Goal: Information Seeking & Learning: Understand process/instructions

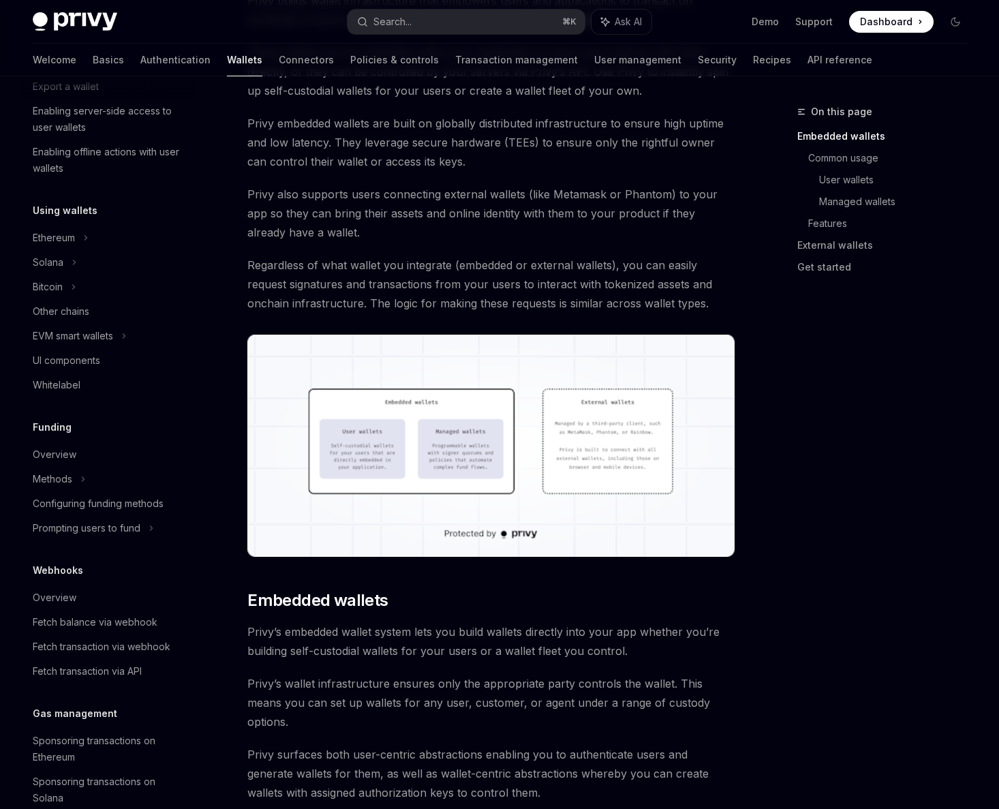
scroll to position [159, 0]
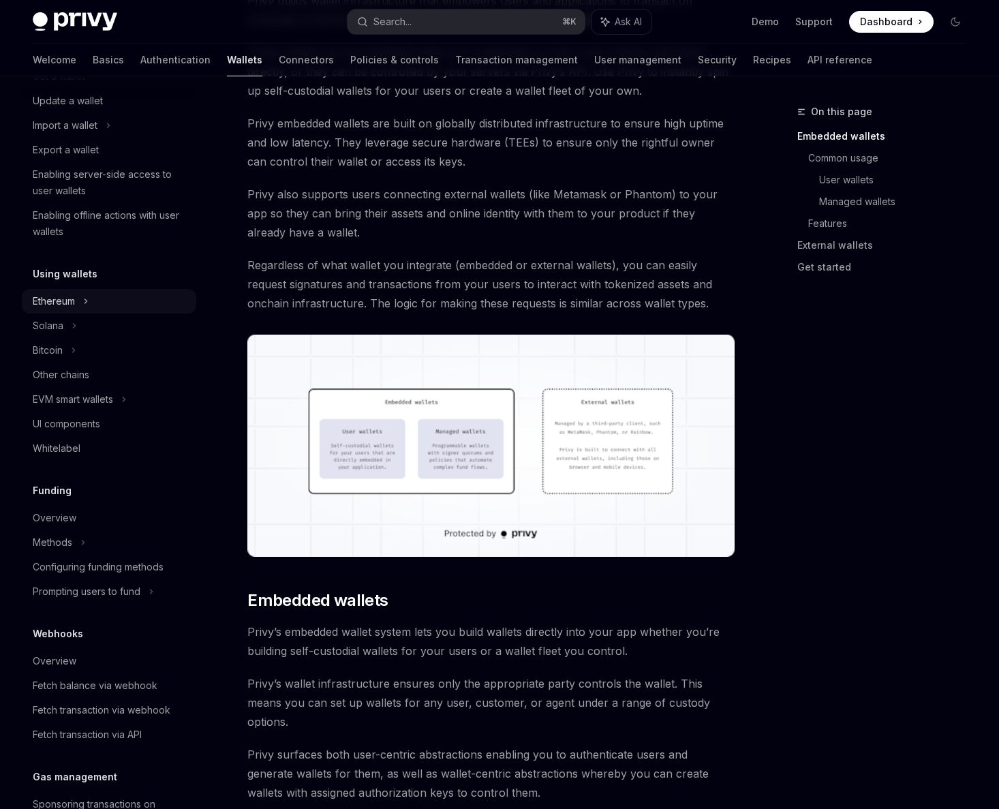
click at [59, 60] on div "Ethereum" at bounding box center [66, 52] width 67 height 16
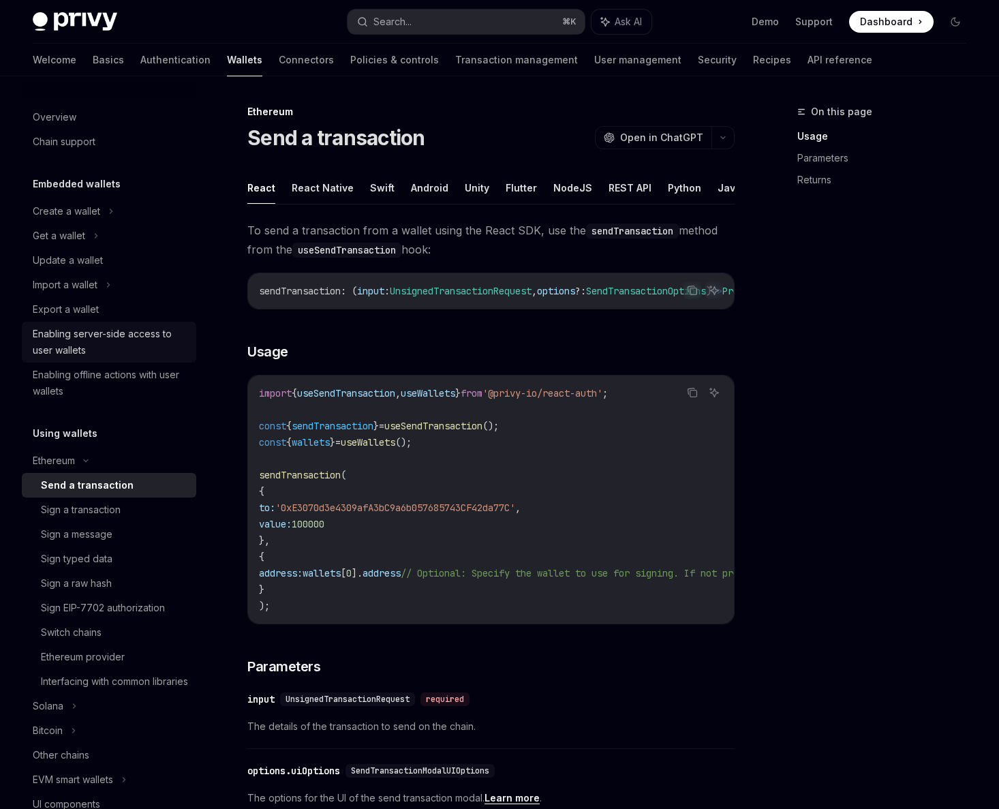
click at [90, 334] on div "Enabling server-side access to user wallets" at bounding box center [110, 342] width 155 height 33
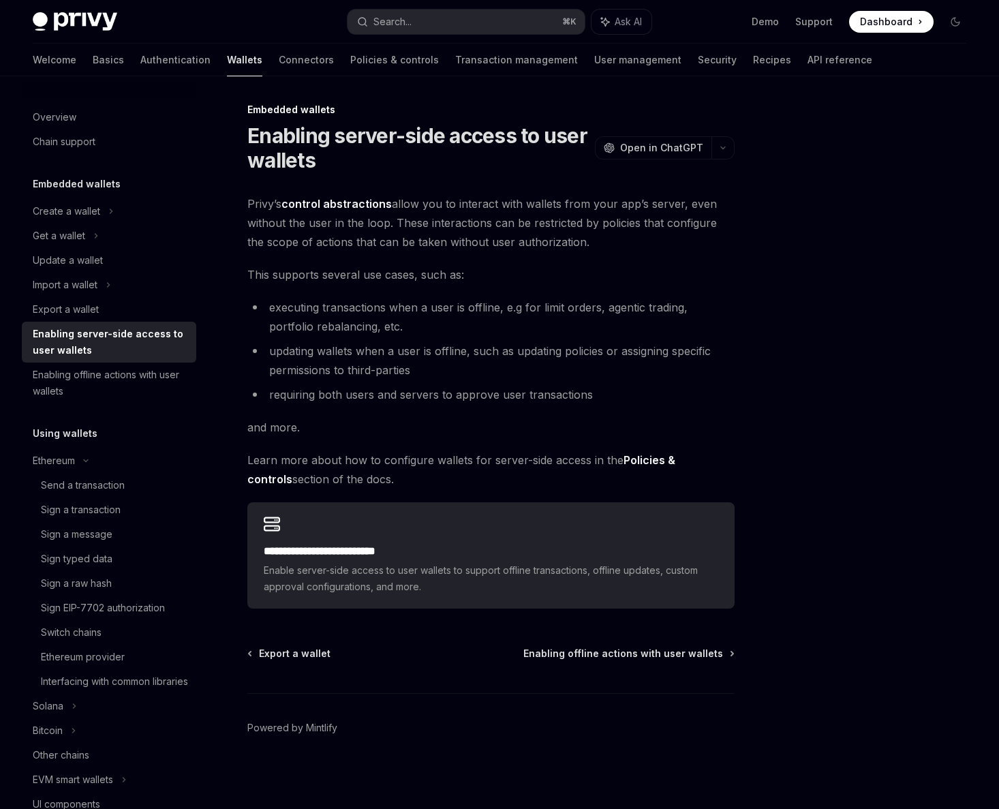
scroll to position [4, 0]
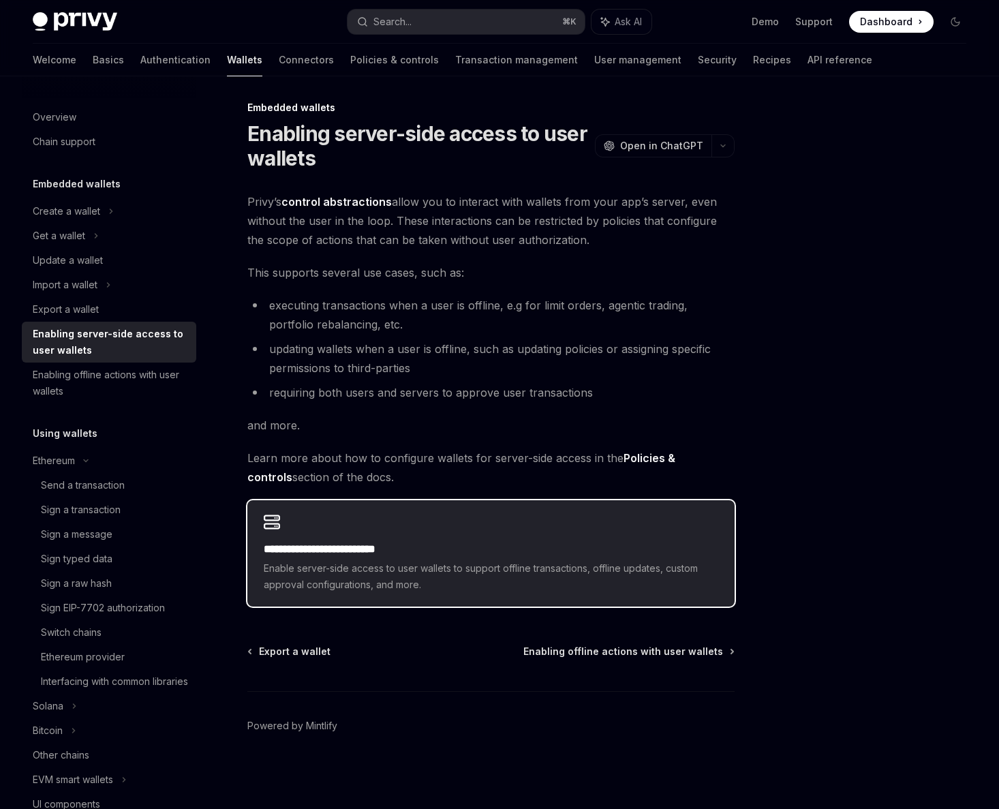
click at [316, 537] on div "**********" at bounding box center [490, 553] width 487 height 106
type textarea "*"
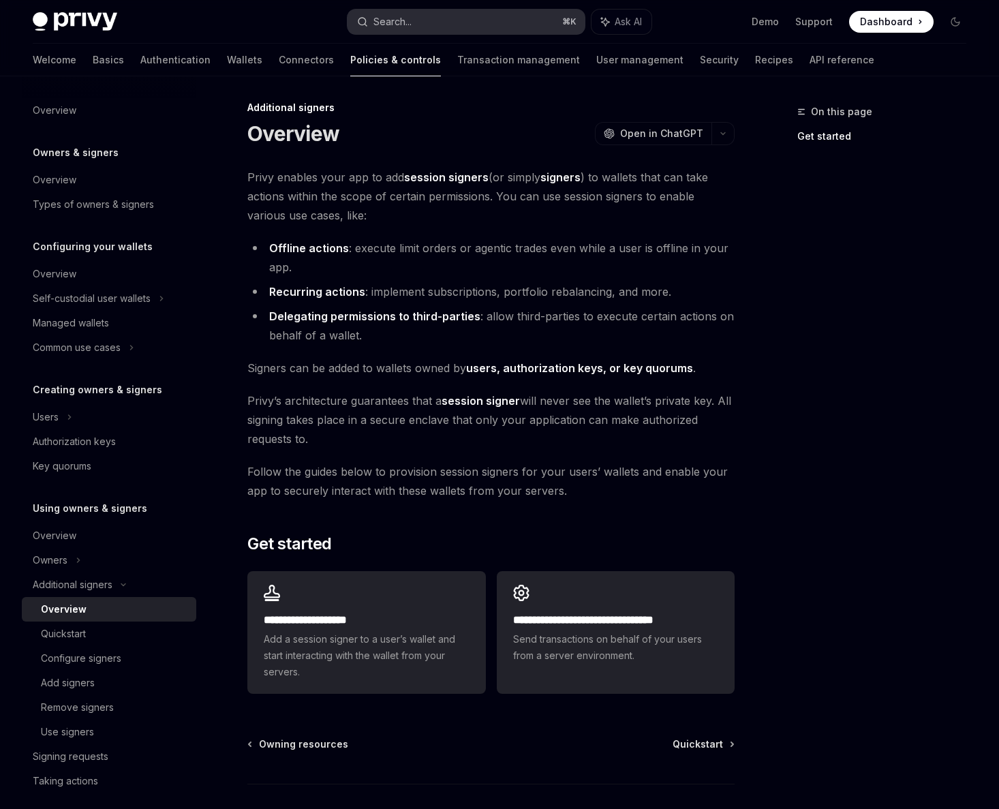
click at [486, 16] on button "Search... ⌘ K" at bounding box center [465, 22] width 237 height 25
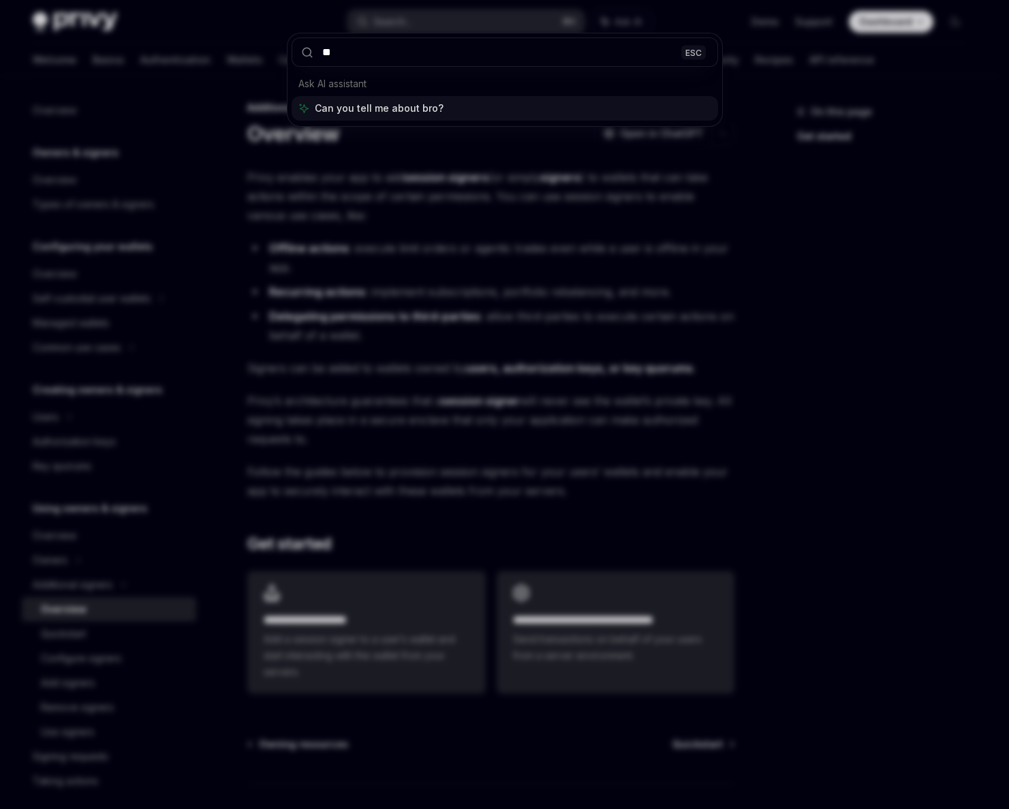
type input "*"
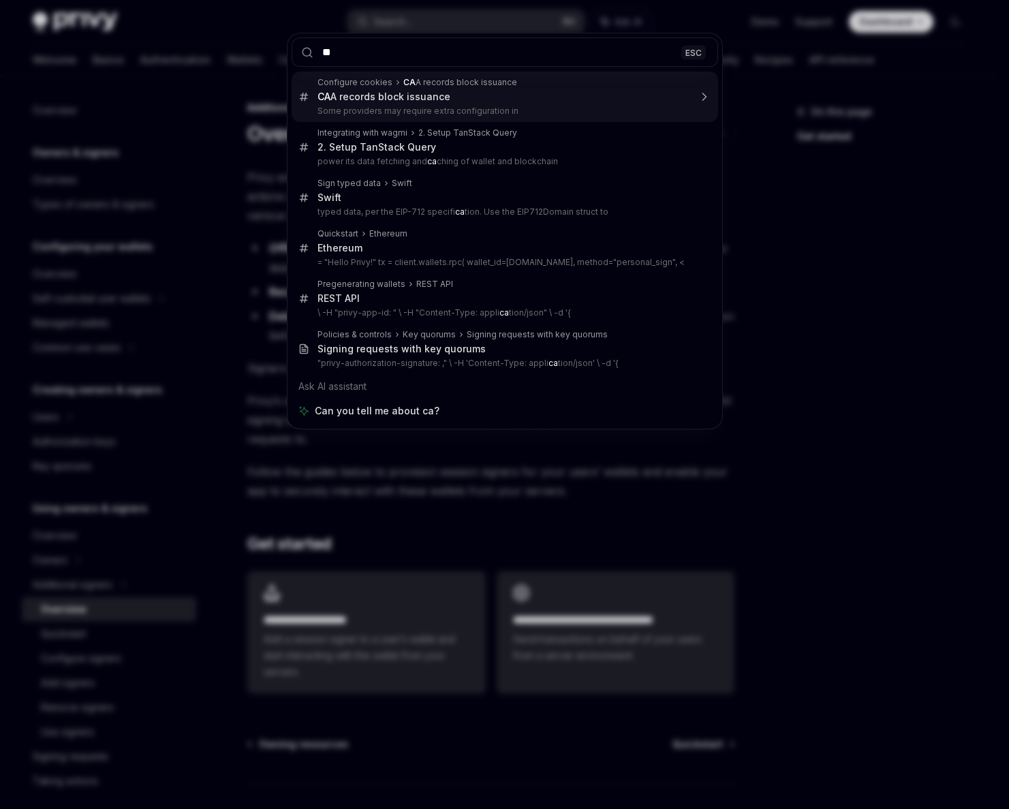
type input "*"
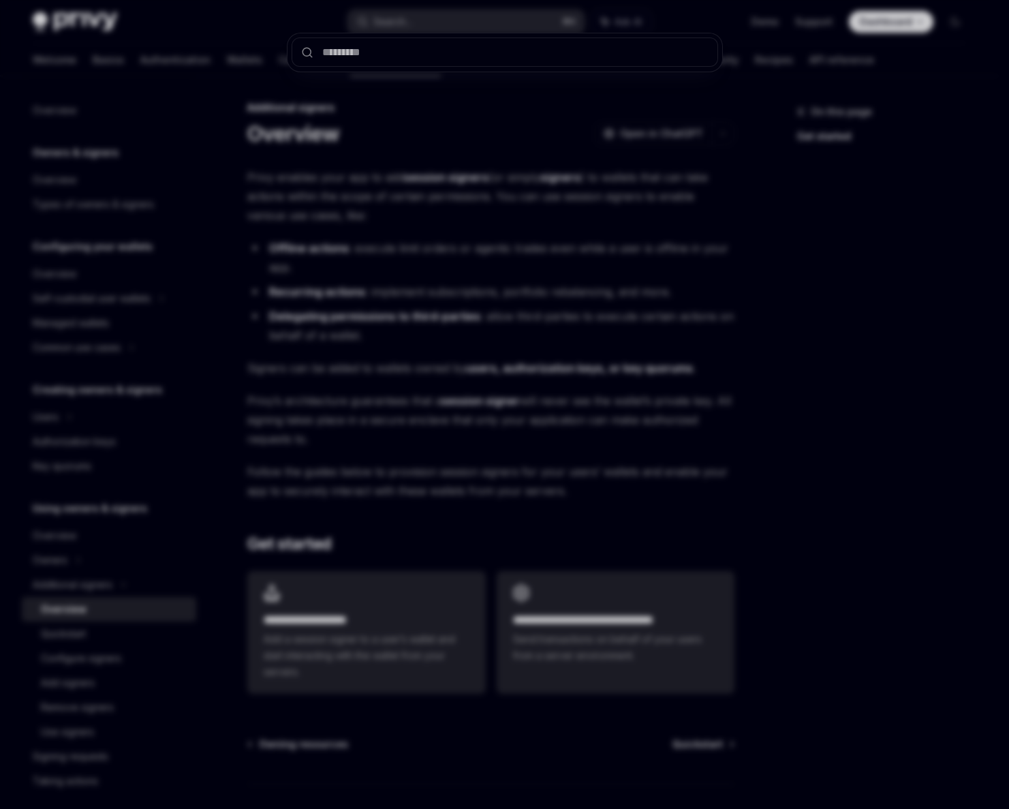
click at [236, 226] on div at bounding box center [504, 404] width 1009 height 809
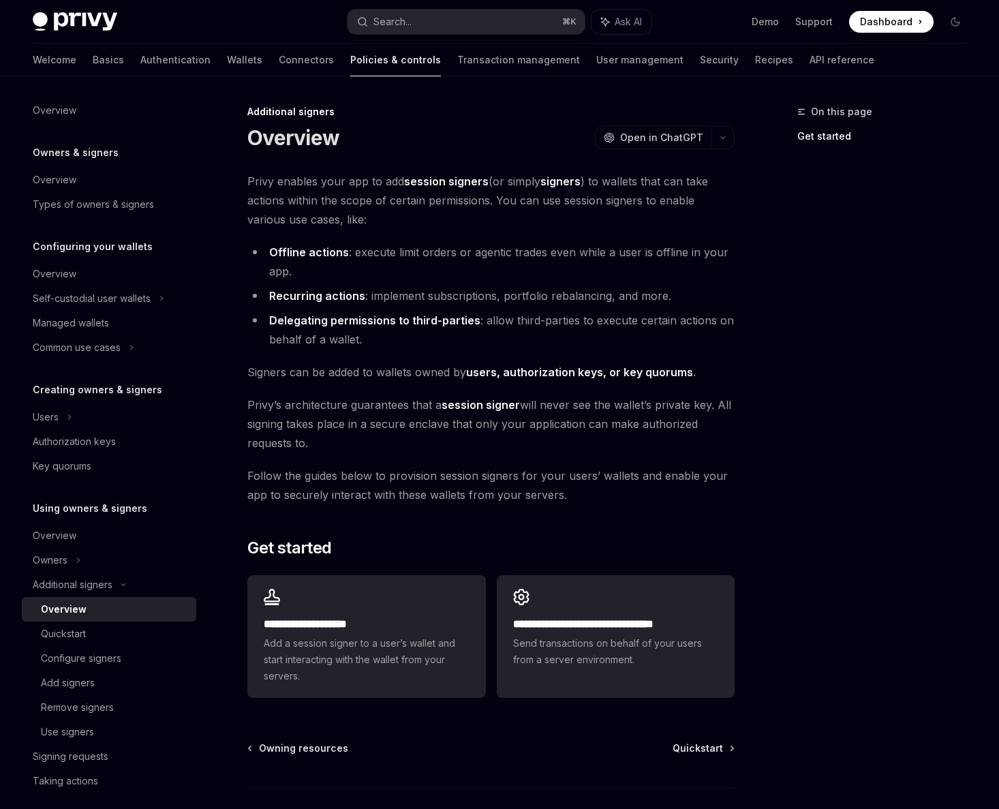
click at [339, 345] on li "Delegating permissions to third-parties : allow third-parties to execute certai…" at bounding box center [490, 330] width 487 height 38
click at [292, 341] on li "Delegating permissions to third-parties : allow third-parties to execute certai…" at bounding box center [490, 330] width 487 height 38
click at [357, 339] on li "Delegating permissions to third-parties : allow third-parties to execute certai…" at bounding box center [490, 330] width 487 height 38
click at [538, 327] on li "Delegating permissions to third-parties : allow third-parties to execute certai…" at bounding box center [490, 330] width 487 height 38
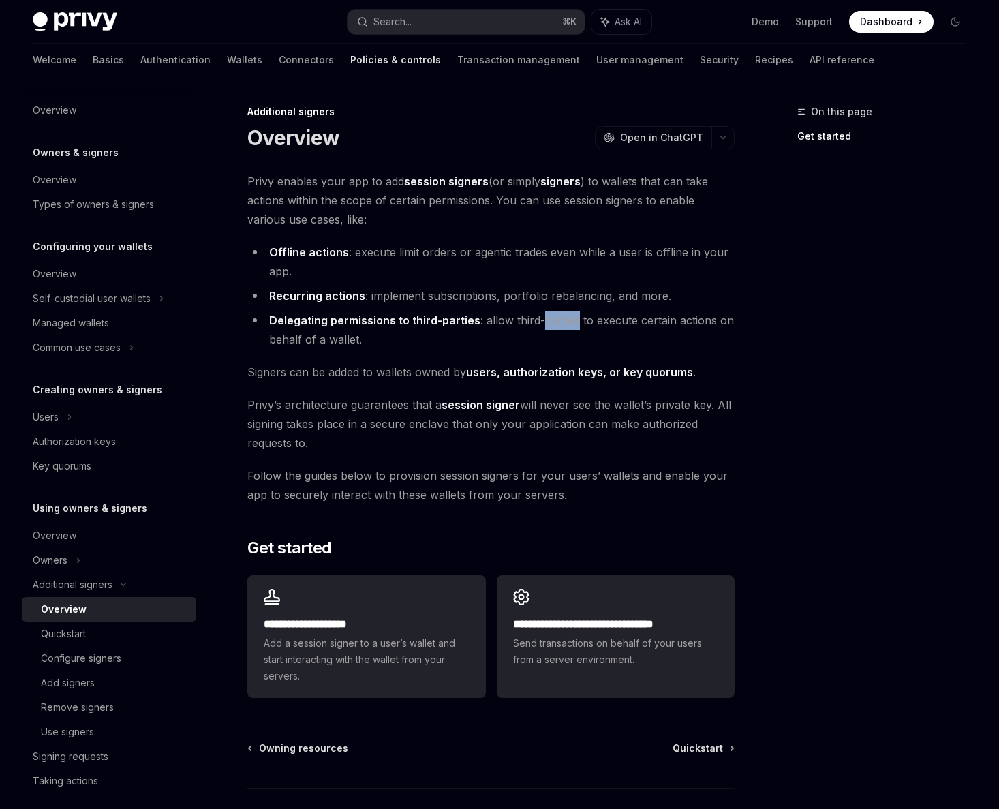
click at [538, 327] on li "Delegating permissions to third-parties : allow third-parties to execute certai…" at bounding box center [490, 330] width 487 height 38
click at [584, 319] on li "Delegating permissions to third-parties : allow third-parties to execute certai…" at bounding box center [490, 330] width 487 height 38
click at [616, 319] on li "Delegating permissions to third-parties : allow third-parties to execute certai…" at bounding box center [490, 330] width 487 height 38
click at [677, 317] on li "Delegating permissions to third-parties : allow third-parties to execute certai…" at bounding box center [490, 330] width 487 height 38
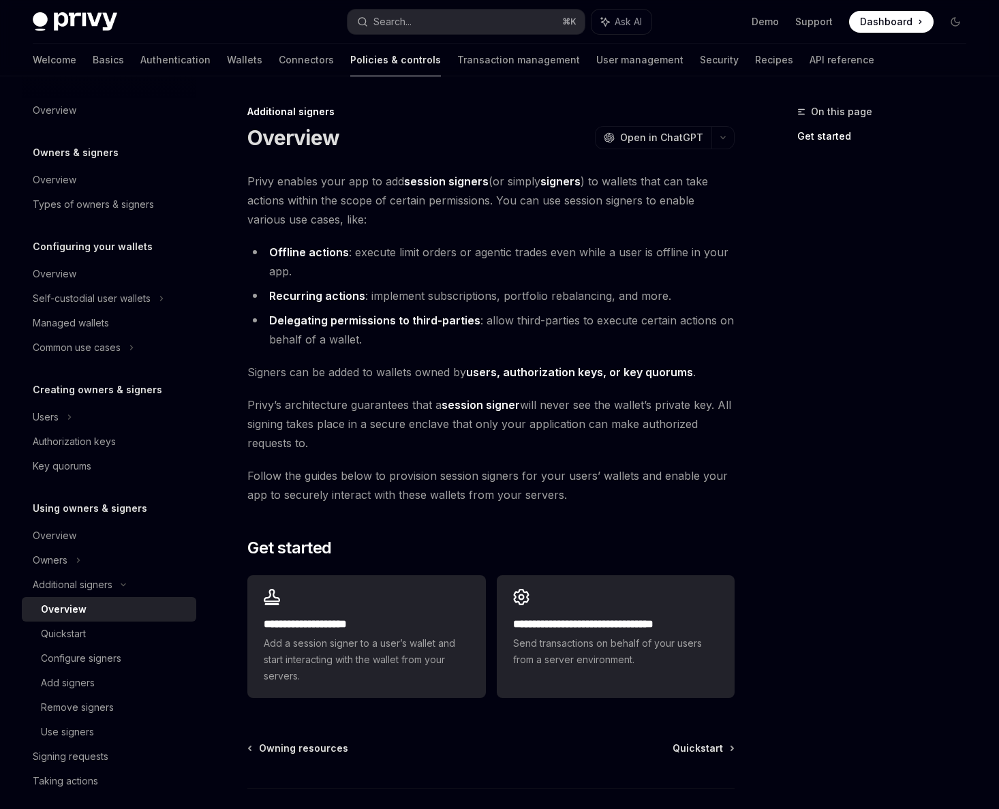
click at [689, 317] on li "Delegating permissions to third-parties : allow third-parties to execute certai…" at bounding box center [490, 330] width 487 height 38
click at [50, 426] on div "Users" at bounding box center [109, 417] width 174 height 25
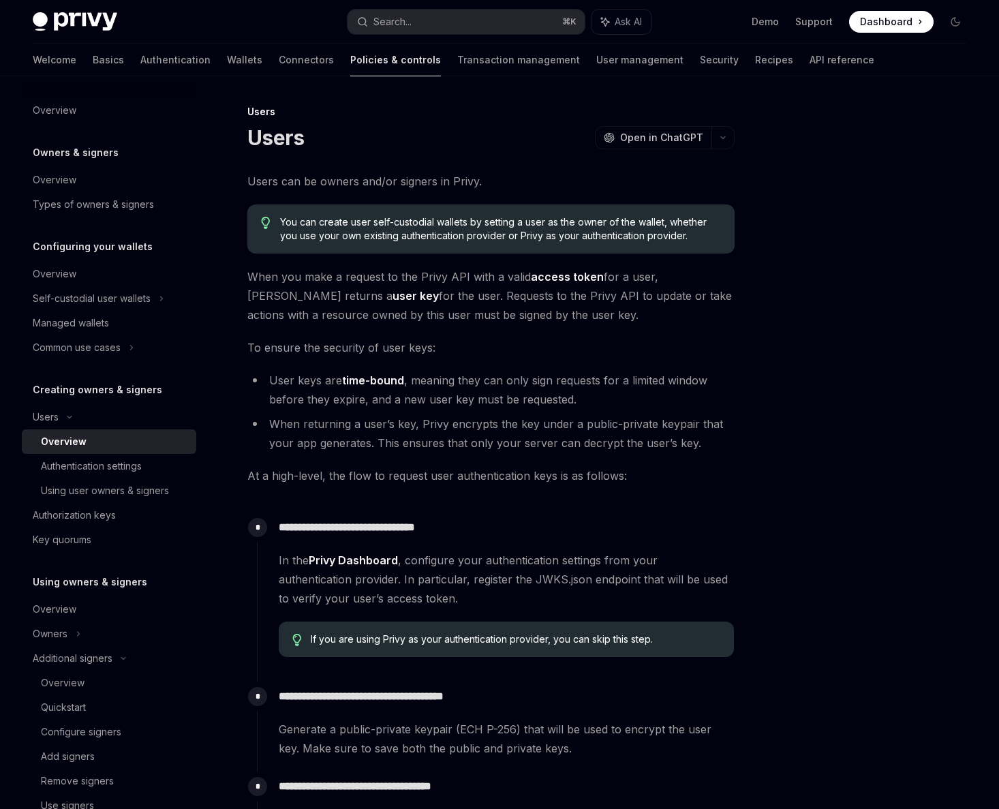
scroll to position [371, 0]
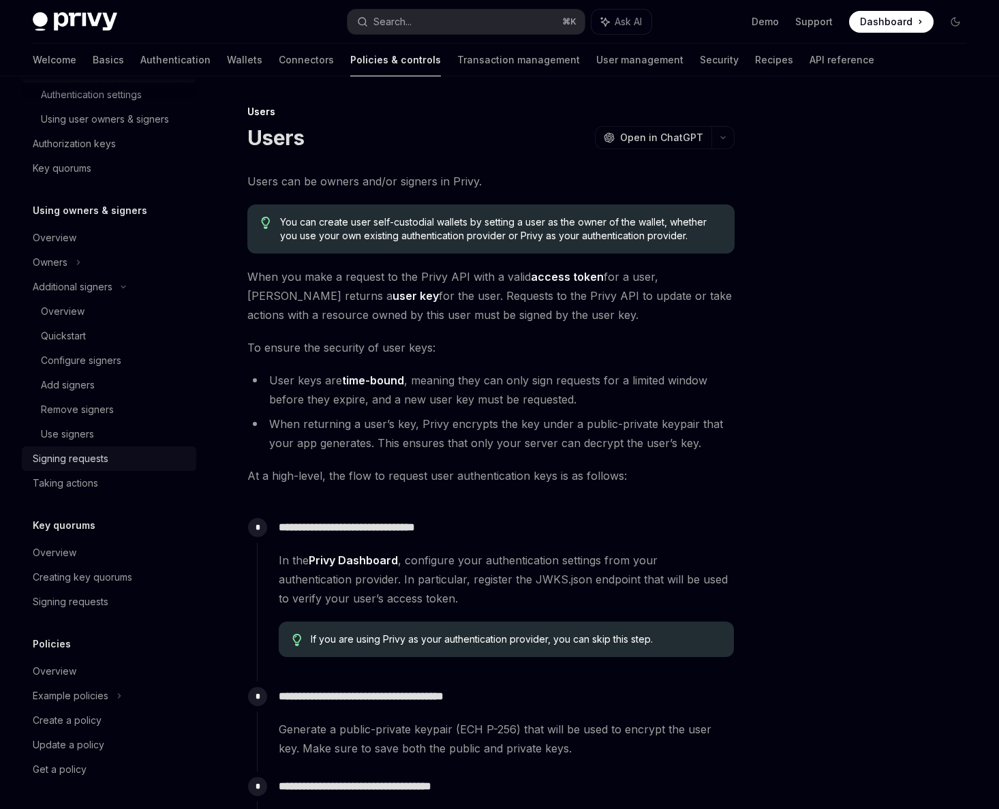
click at [96, 467] on link "Signing requests" at bounding box center [109, 458] width 174 height 25
type textarea "*"
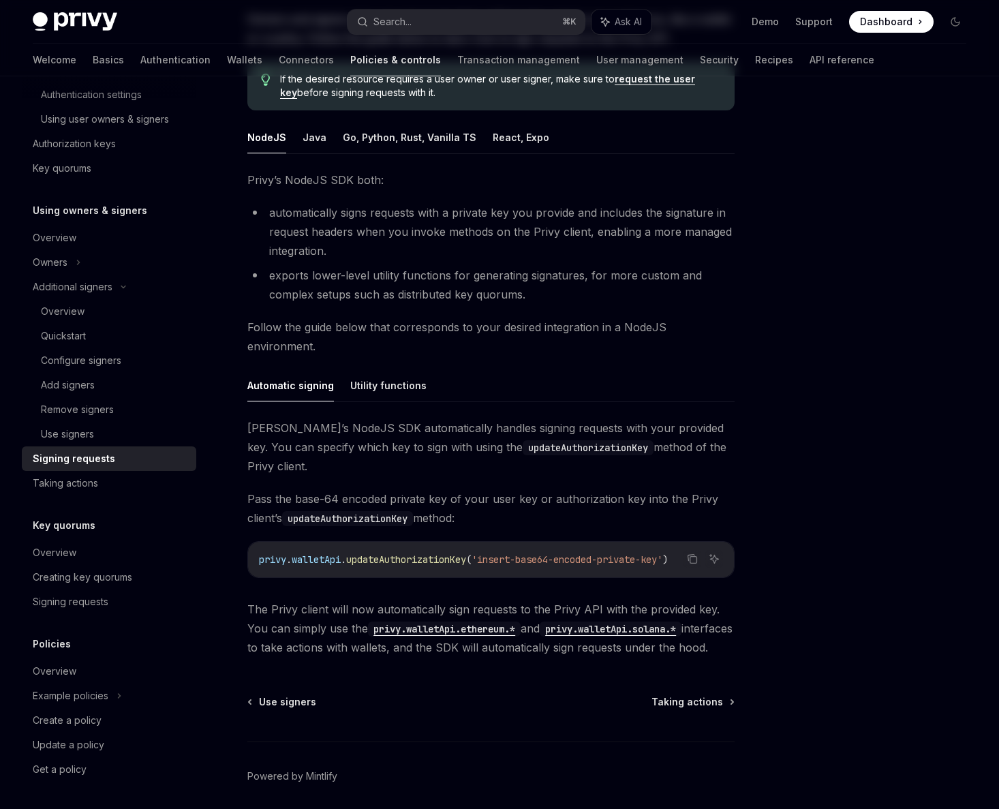
scroll to position [193, 0]
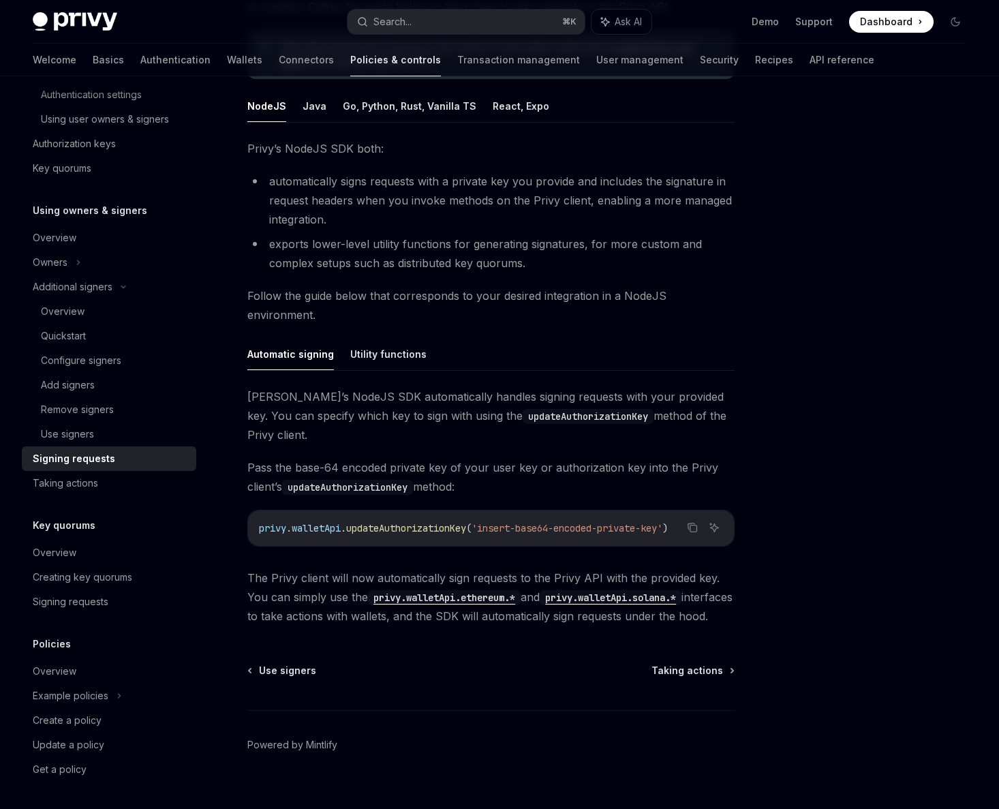
click at [405, 227] on li "automatically signs requests with a private key you provide and includes the si…" at bounding box center [490, 200] width 487 height 57
click at [299, 176] on li "automatically signs requests with a private key you provide and includes the si…" at bounding box center [490, 200] width 487 height 57
click at [364, 181] on li "automatically signs requests with a private key you provide and includes the si…" at bounding box center [490, 200] width 487 height 57
